Goal: Transaction & Acquisition: Purchase product/service

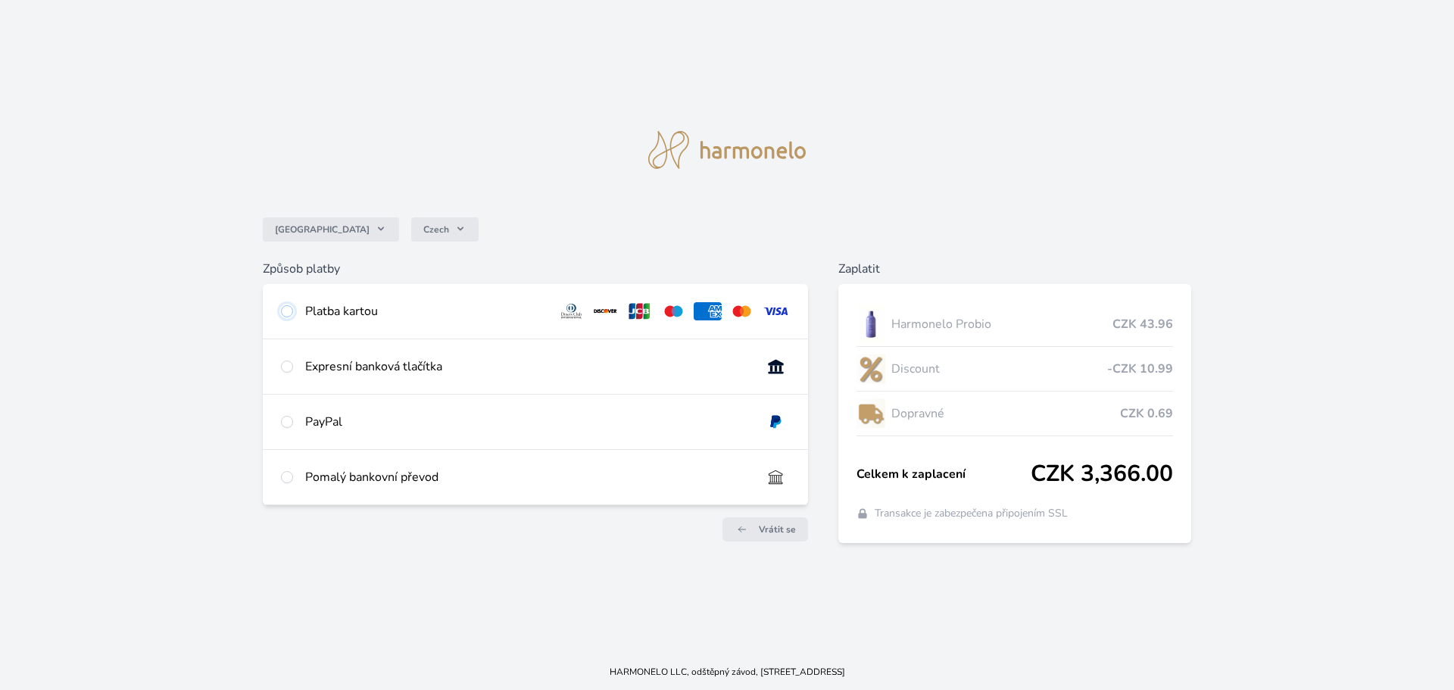
click at [287, 309] on input "radio" at bounding box center [287, 311] width 12 height 12
radio input "true"
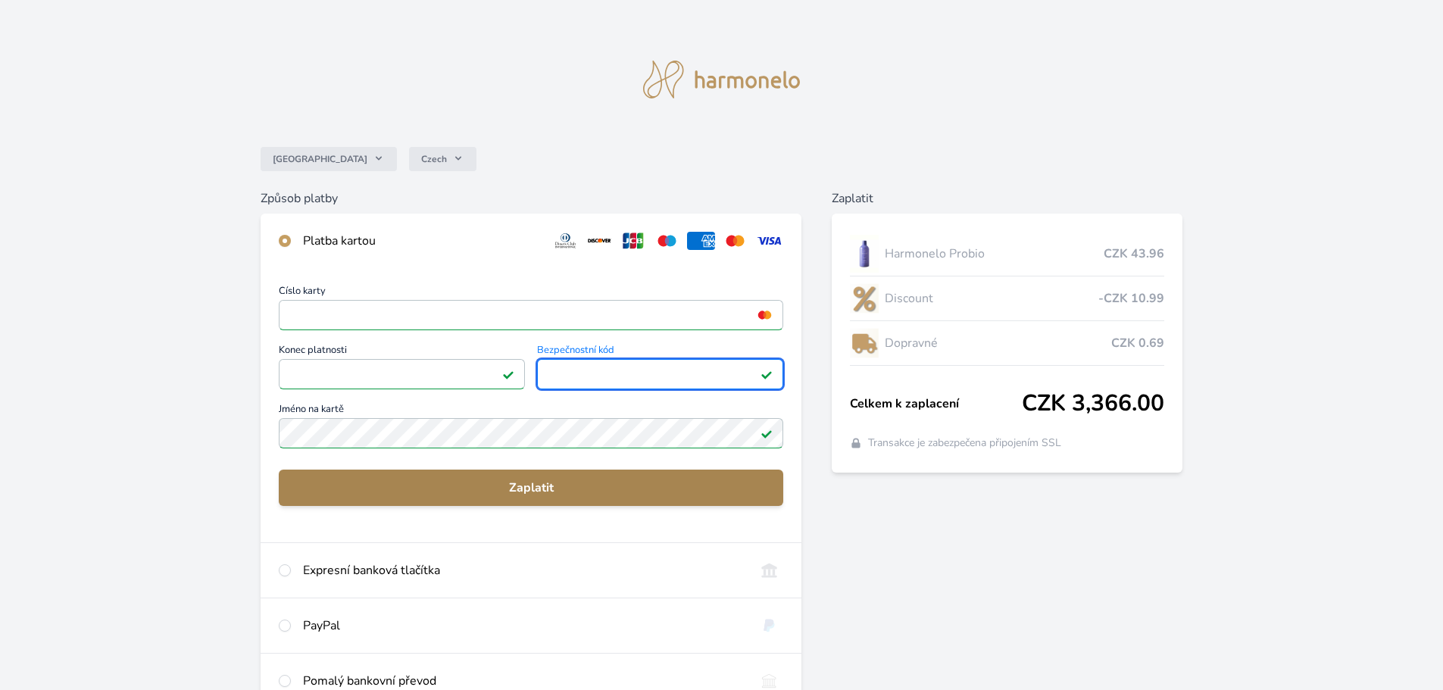
click at [526, 483] on span "Zaplatit" at bounding box center [531, 488] width 480 height 18
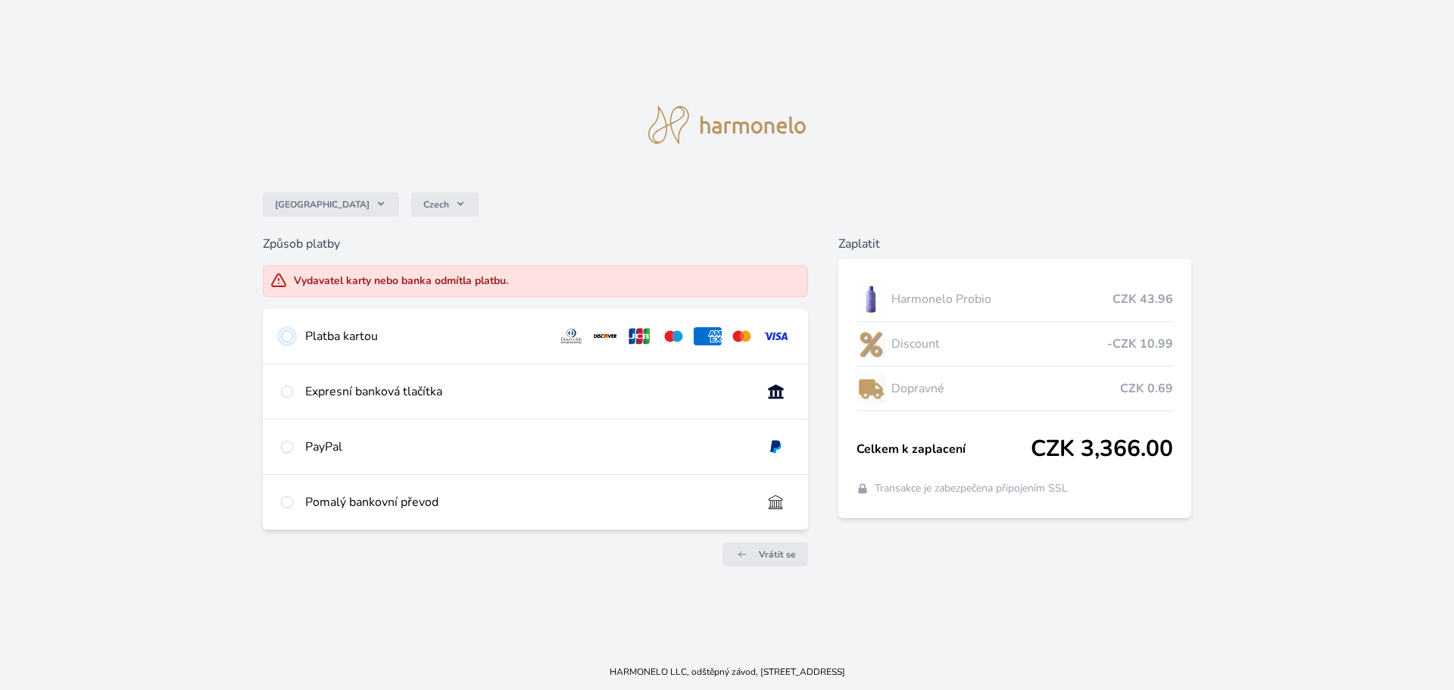
click at [286, 333] on input "radio" at bounding box center [287, 336] width 12 height 12
radio input "true"
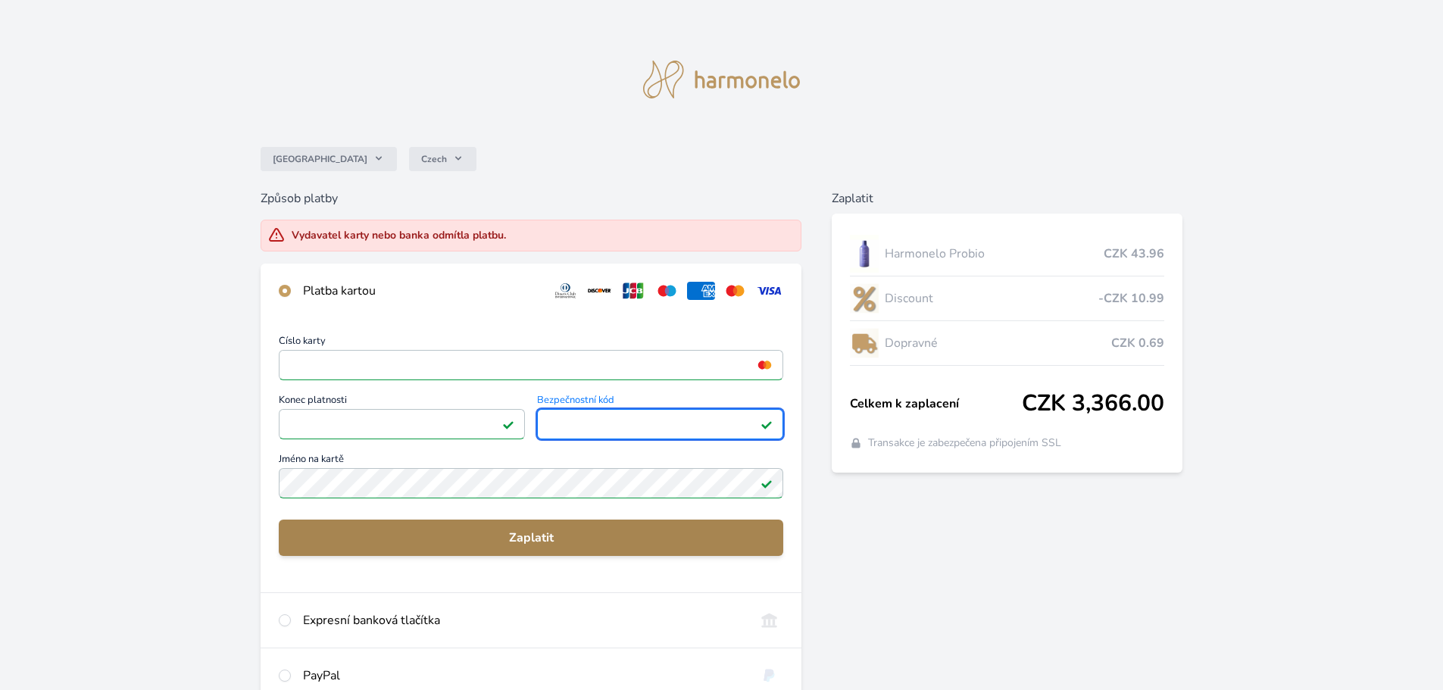
click at [519, 544] on span "Zaplatit" at bounding box center [531, 538] width 480 height 18
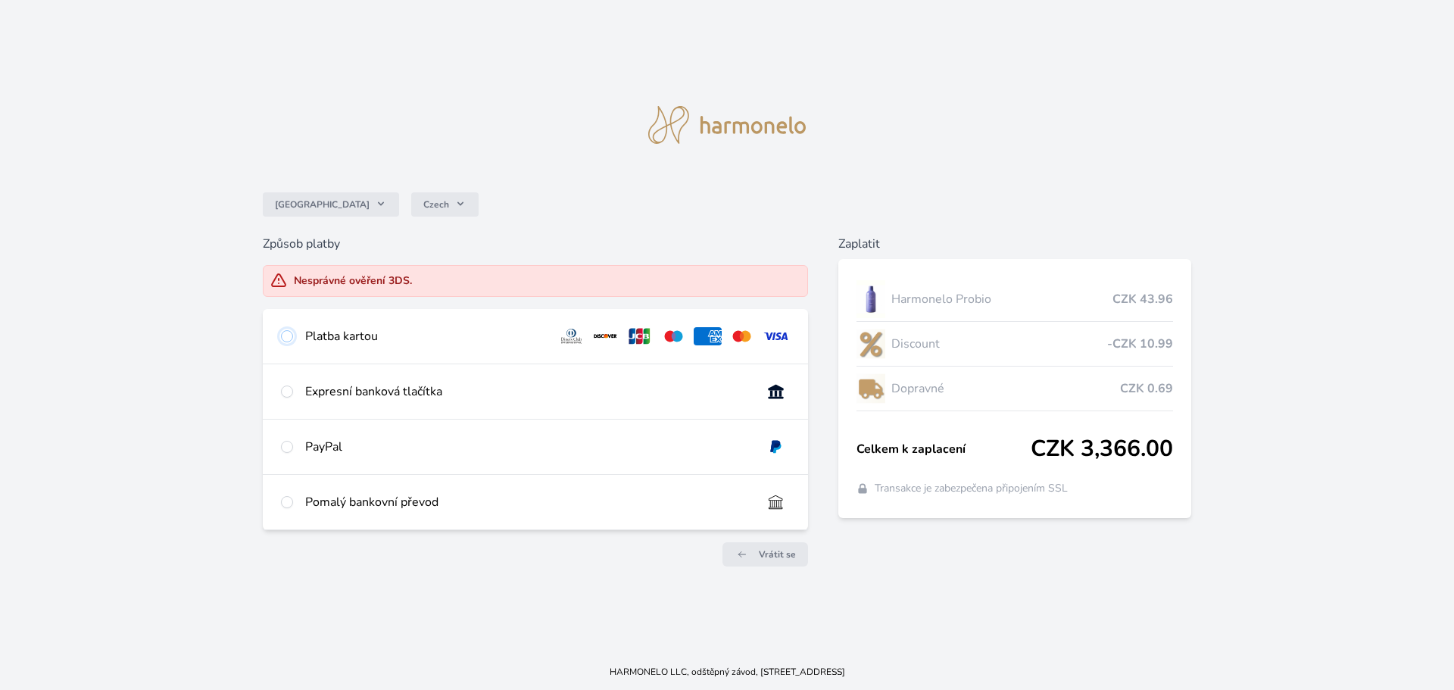
click at [288, 334] on input "radio" at bounding box center [287, 336] width 12 height 12
radio input "true"
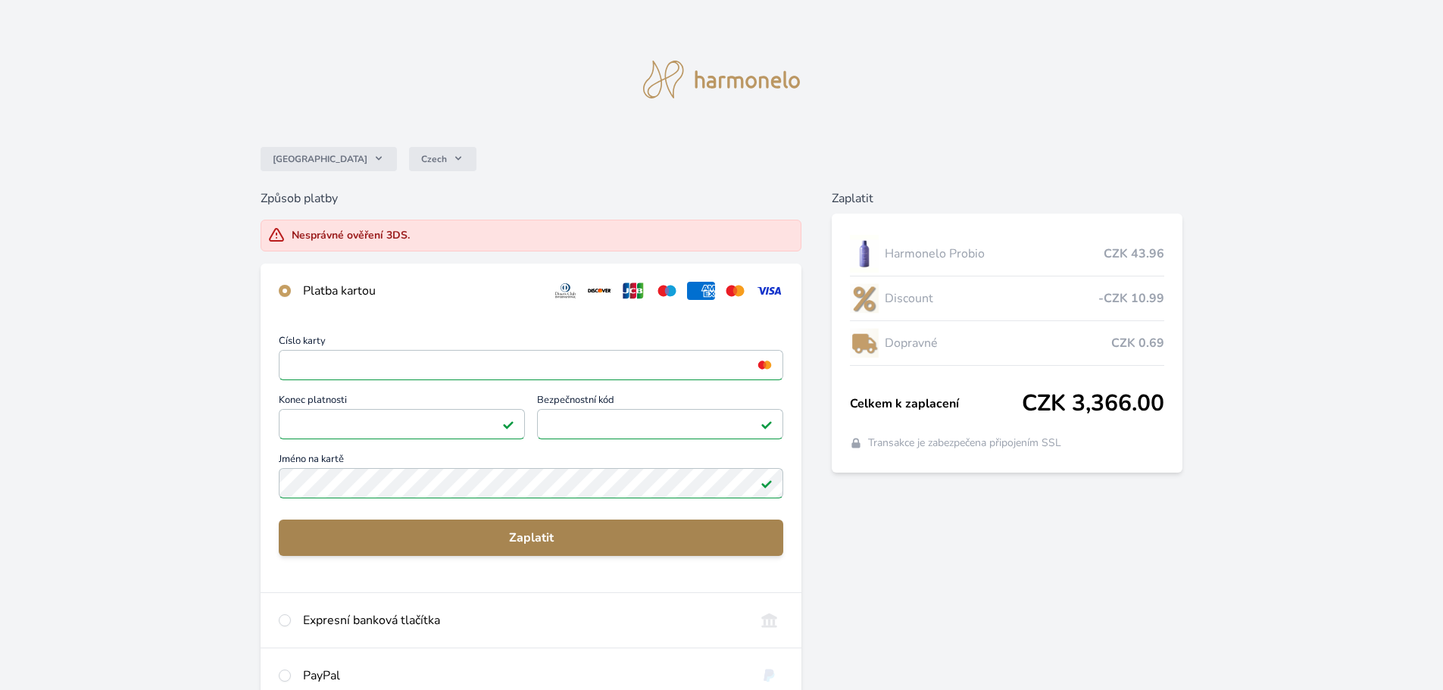
click at [575, 537] on span "Zaplatit" at bounding box center [531, 538] width 480 height 18
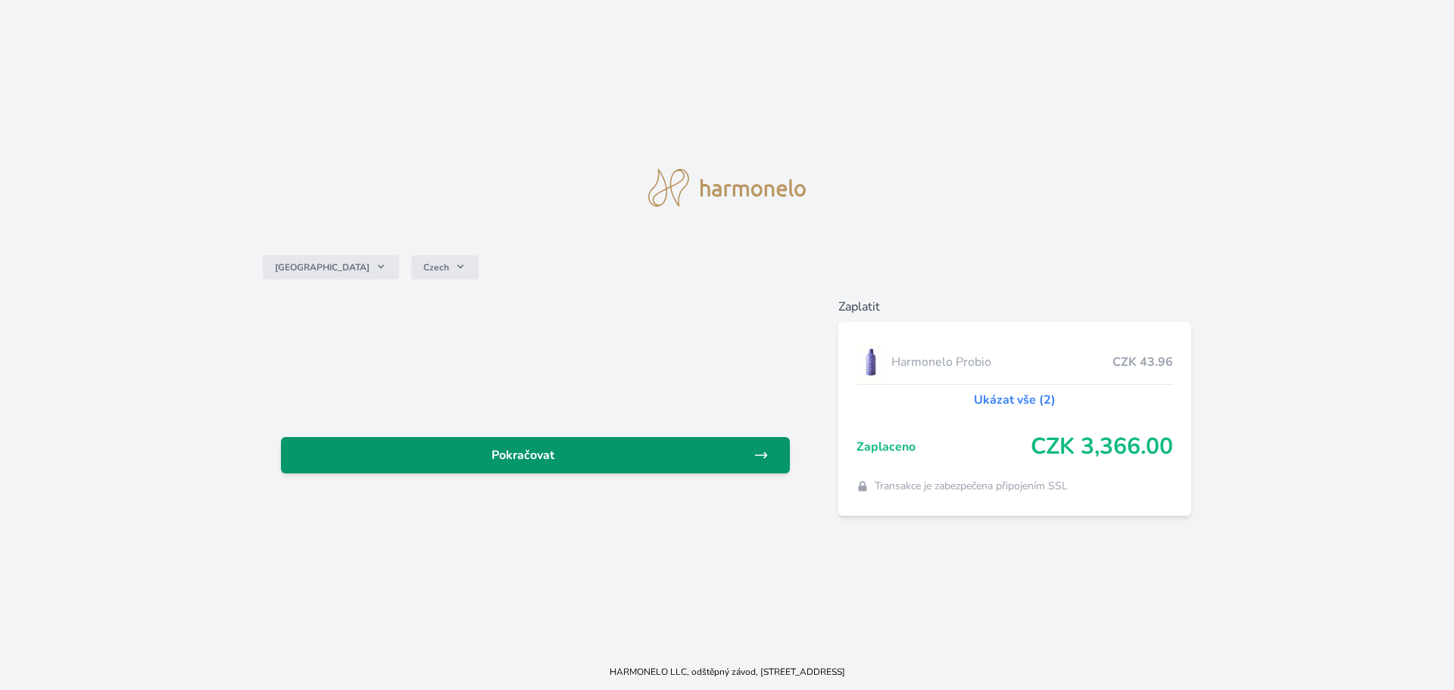
click at [570, 459] on span "Pokračovat" at bounding box center [523, 455] width 461 height 18
